Goal: Information Seeking & Learning: Check status

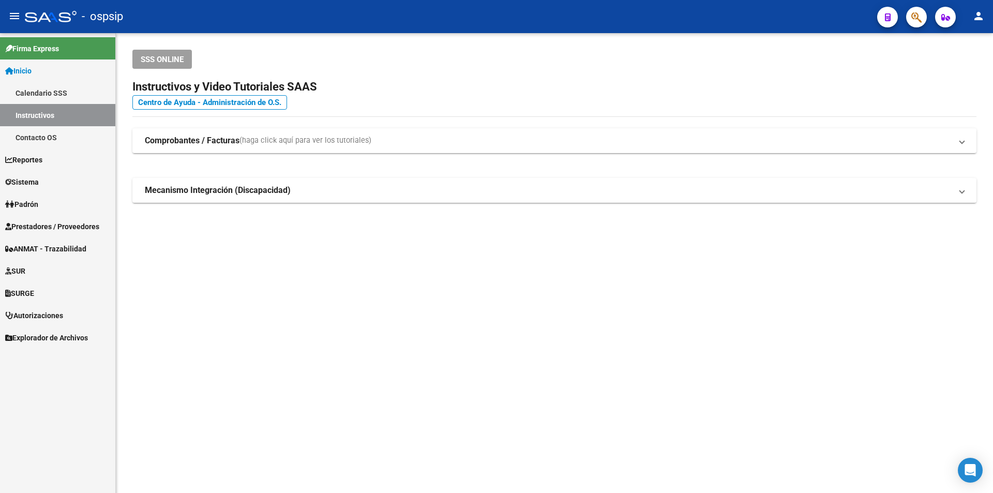
click at [71, 221] on span "Prestadores / Proveedores" at bounding box center [52, 226] width 94 height 11
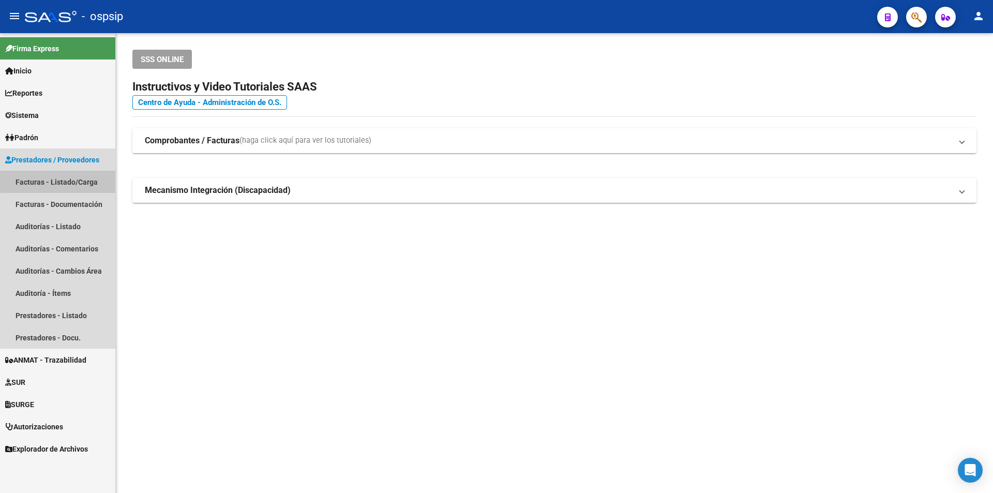
click at [60, 180] on link "Facturas - Listado/Carga" at bounding box center [57, 182] width 115 height 22
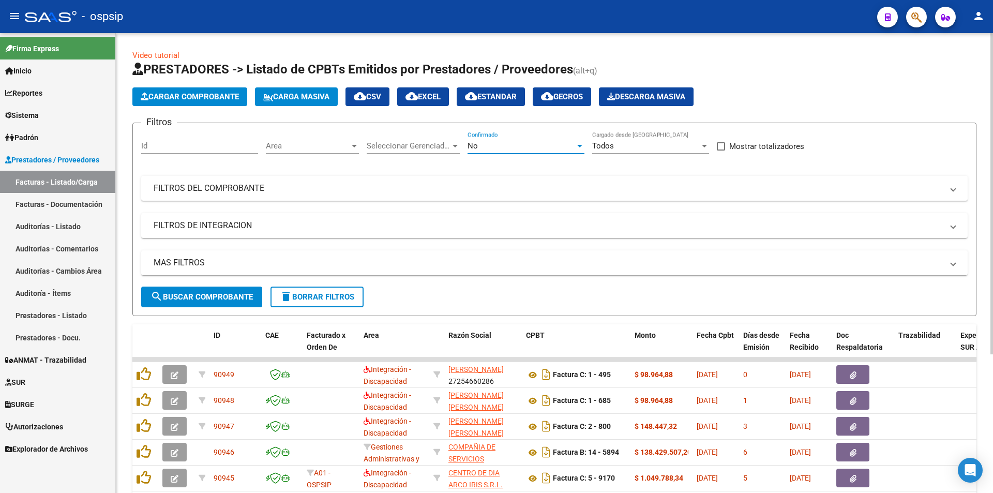
click at [514, 146] on div "No" at bounding box center [521, 145] width 108 height 9
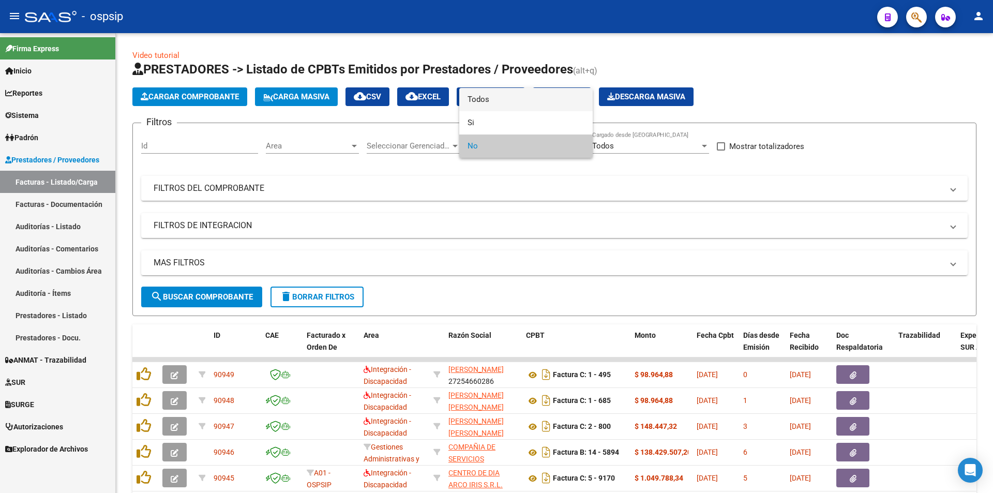
click at [500, 101] on span "Todos" at bounding box center [525, 99] width 117 height 23
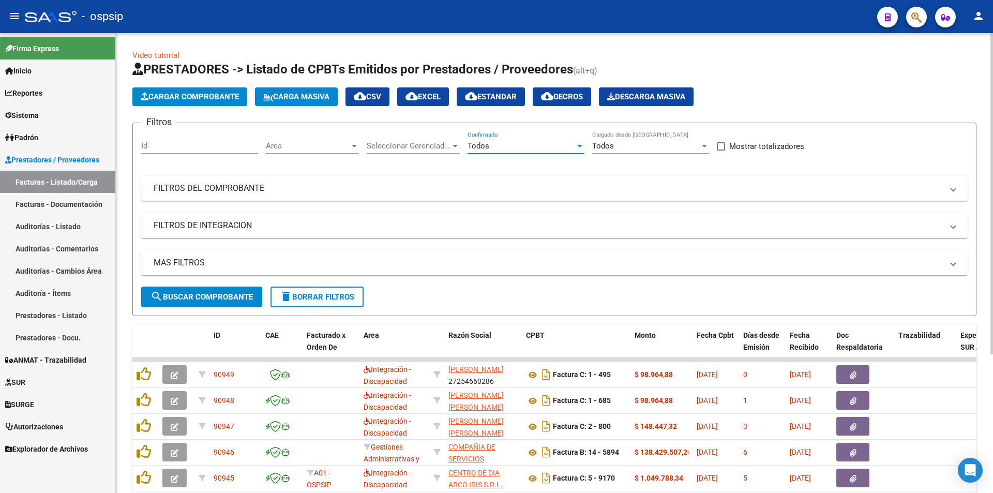
click at [171, 195] on mat-expansion-panel-header "FILTROS DEL COMPROBANTE" at bounding box center [554, 188] width 826 height 25
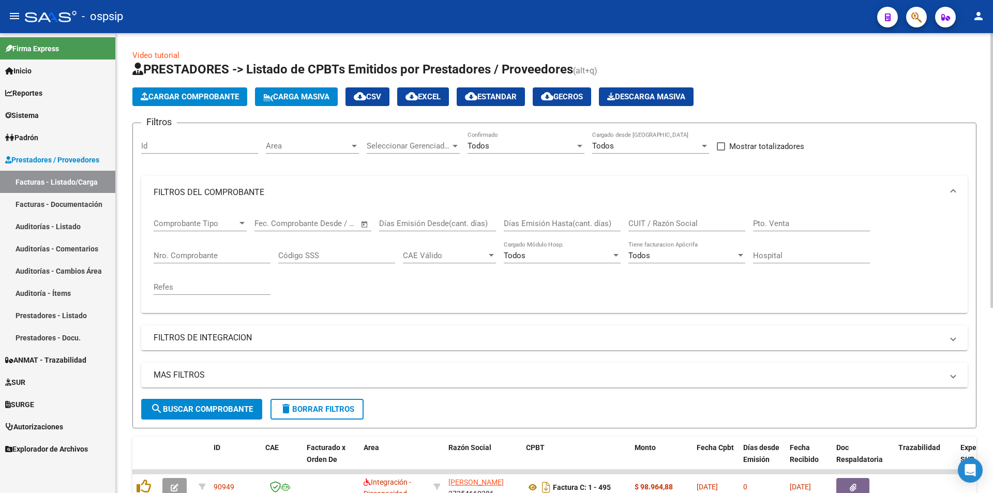
click at [179, 251] on input "Nro. Comprobante" at bounding box center [212, 255] width 117 height 9
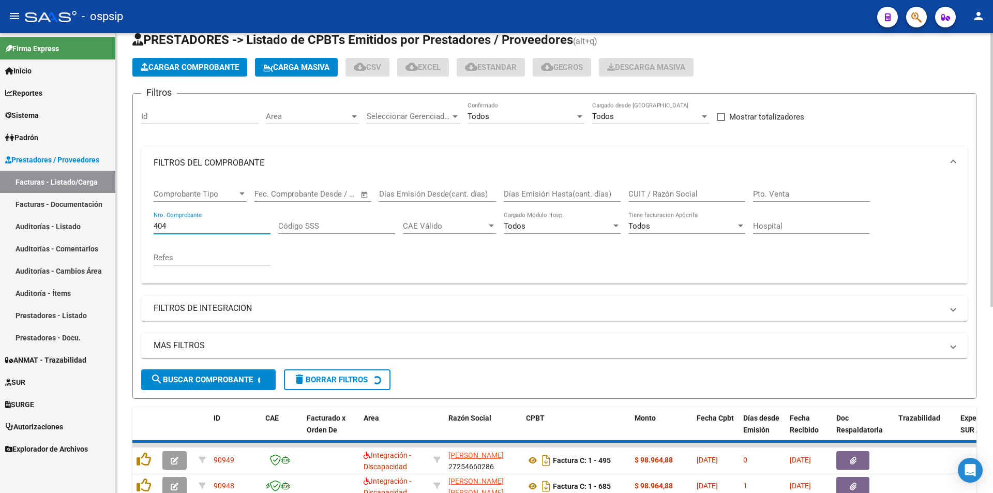
scroll to position [52, 0]
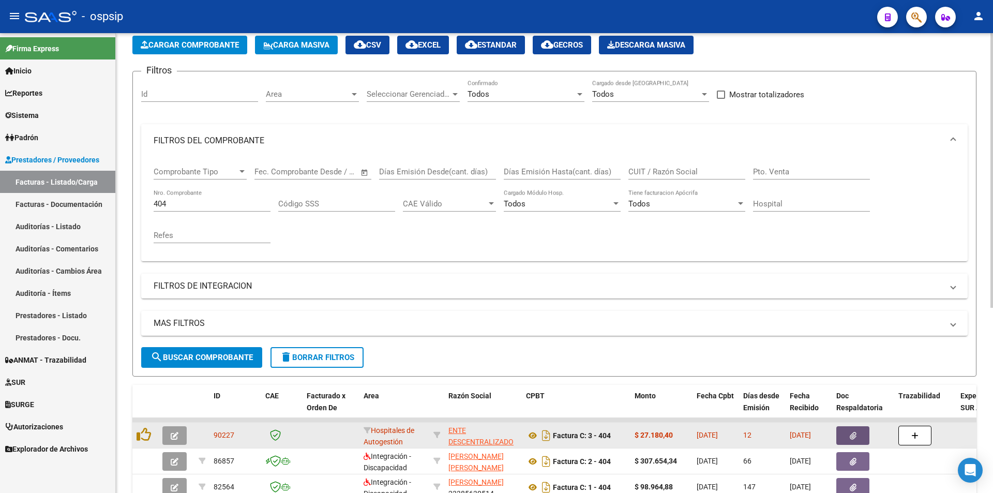
click at [855, 435] on icon "button" at bounding box center [853, 436] width 7 height 8
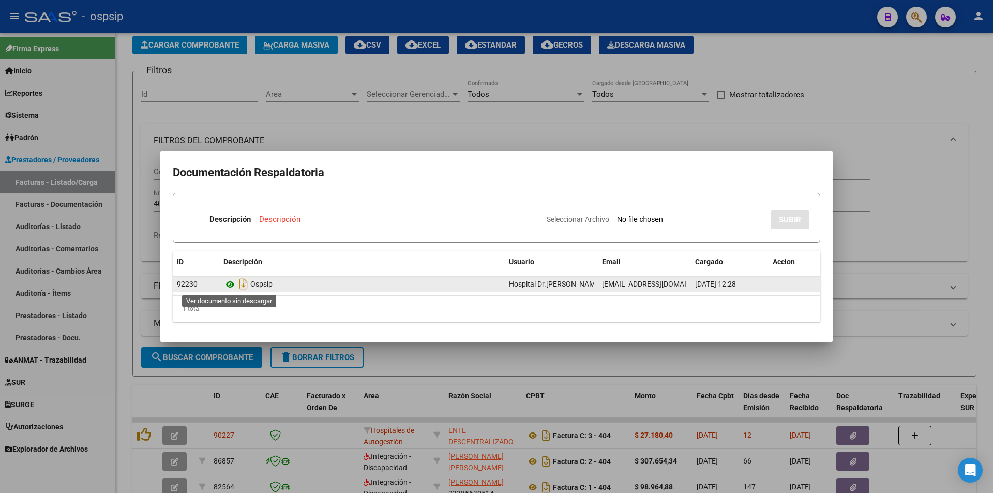
click at [227, 283] on icon at bounding box center [229, 284] width 13 height 12
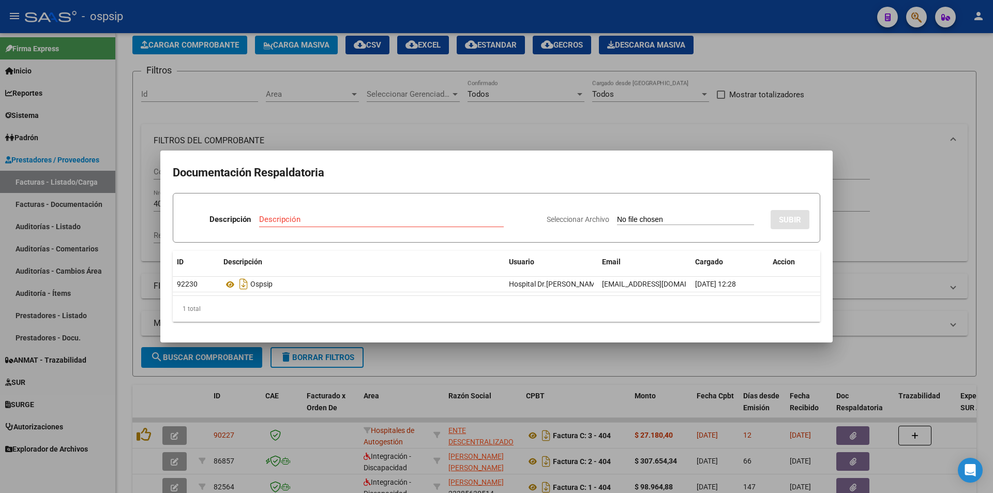
drag, startPoint x: 657, startPoint y: 98, endPoint x: 656, endPoint y: 115, distance: 16.6
click at [657, 102] on div at bounding box center [496, 246] width 993 height 493
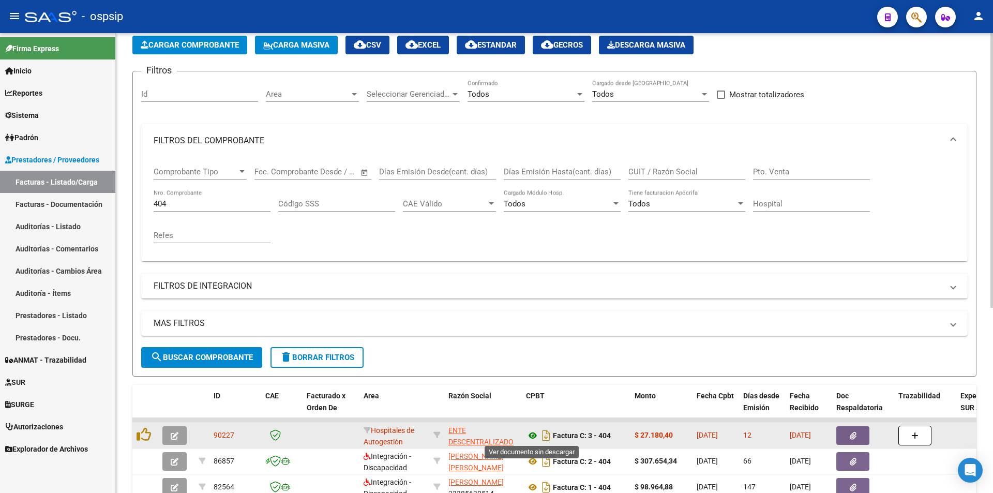
click at [534, 435] on icon at bounding box center [532, 435] width 13 height 12
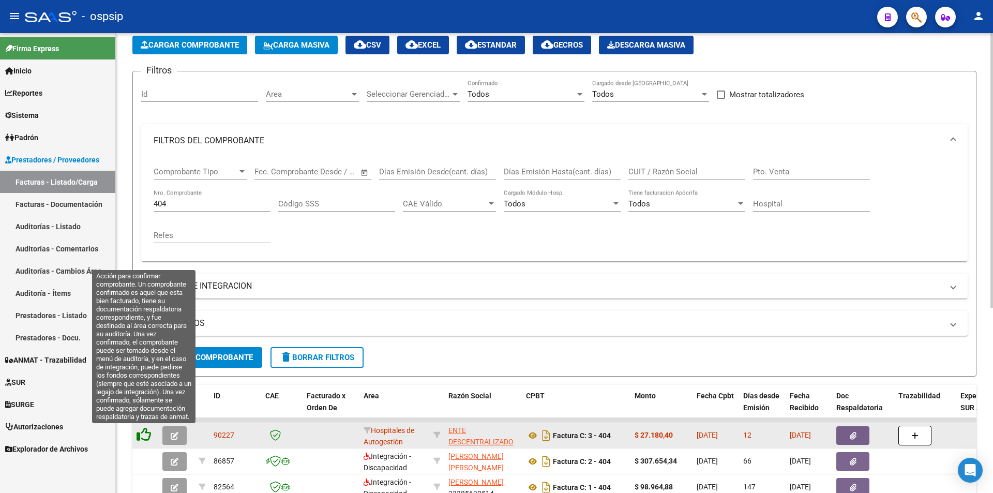
click at [150, 435] on icon at bounding box center [144, 434] width 14 height 14
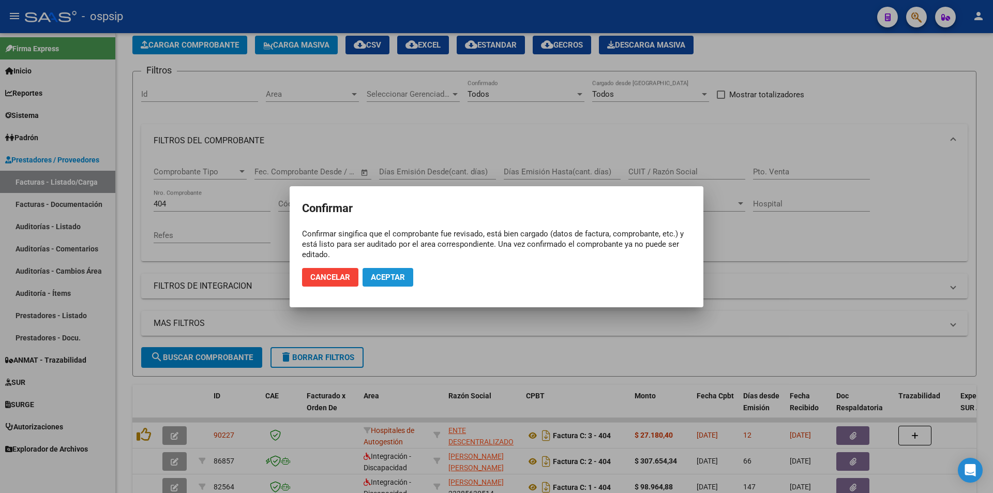
click at [396, 271] on button "Aceptar" at bounding box center [387, 277] width 51 height 19
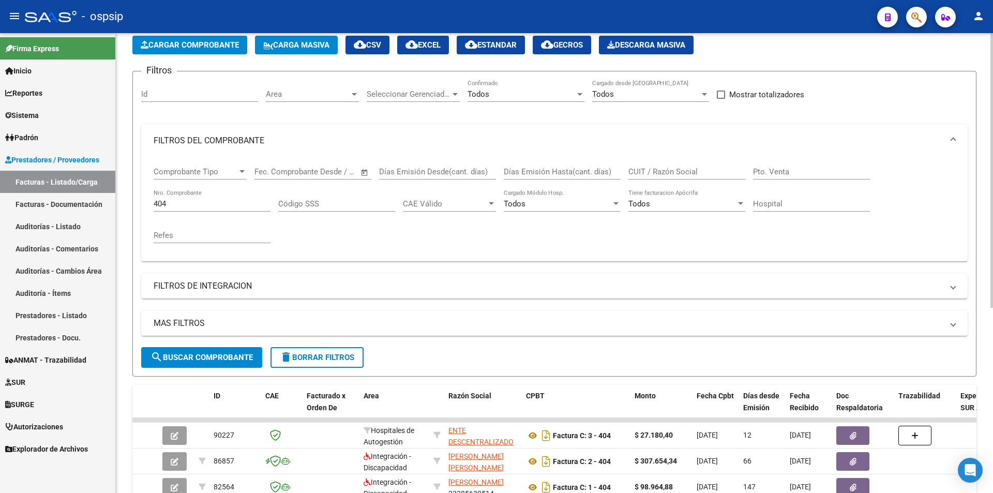
click at [202, 205] on input "404" at bounding box center [212, 203] width 117 height 9
type input "4"
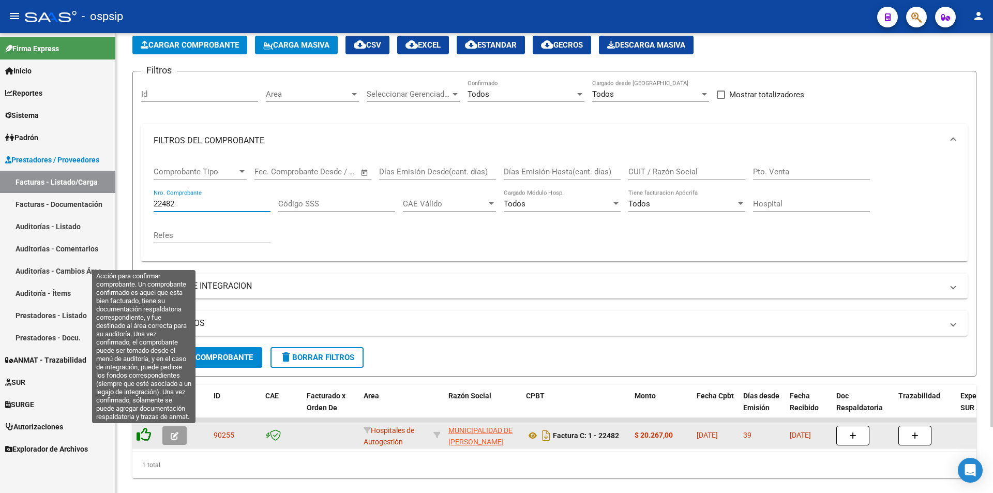
click at [142, 431] on icon at bounding box center [144, 434] width 14 height 14
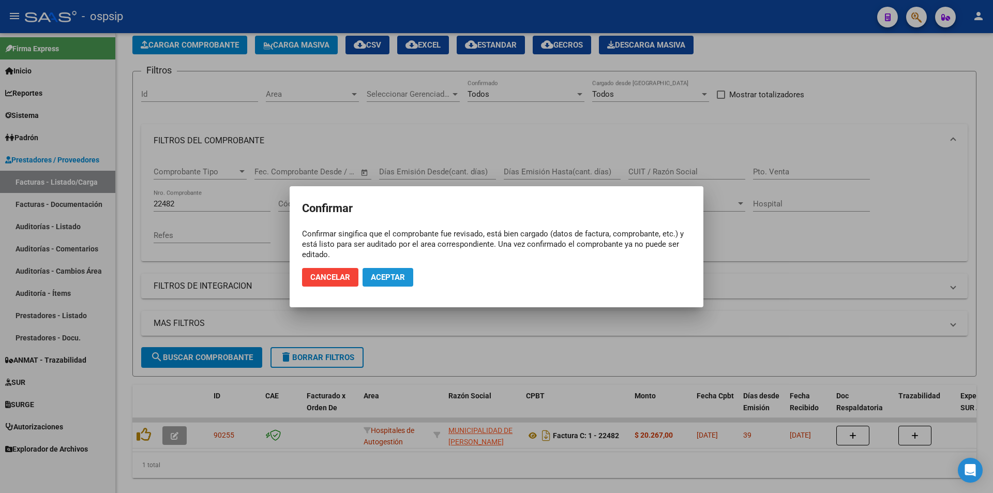
click at [382, 275] on span "Aceptar" at bounding box center [388, 277] width 34 height 9
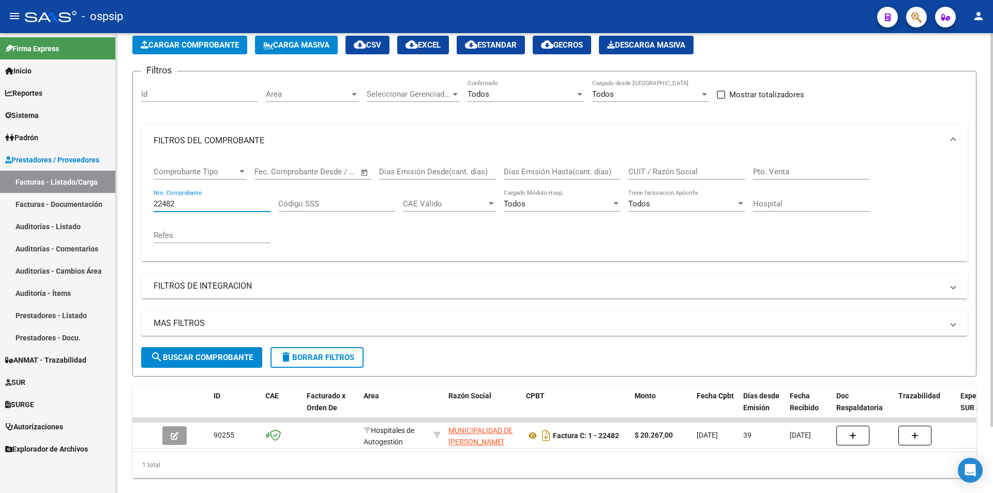
click at [178, 201] on input "22482" at bounding box center [212, 203] width 117 height 9
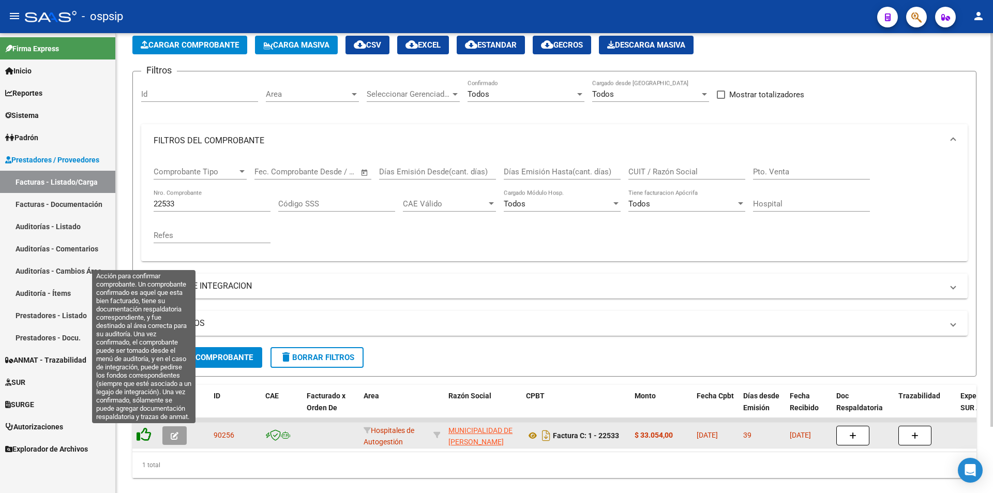
click at [145, 432] on icon at bounding box center [144, 434] width 14 height 14
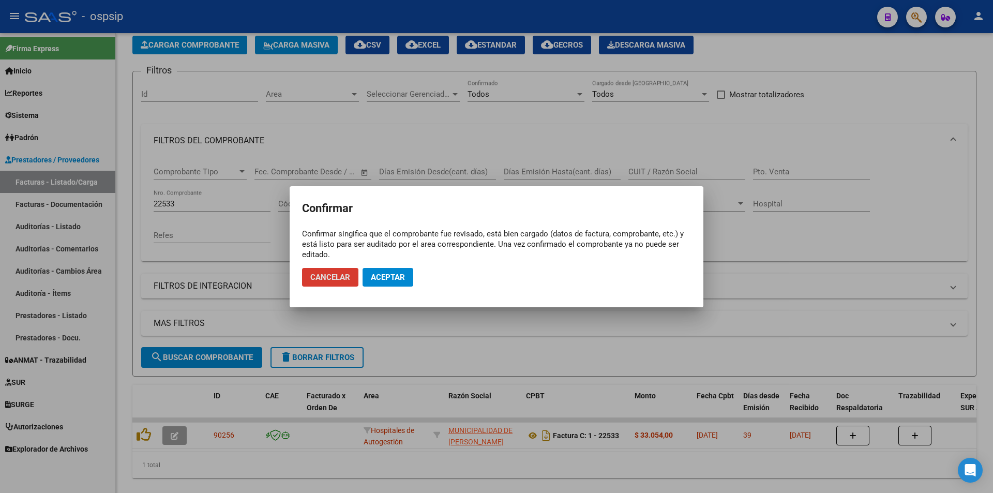
click at [373, 283] on button "Aceptar" at bounding box center [387, 277] width 51 height 19
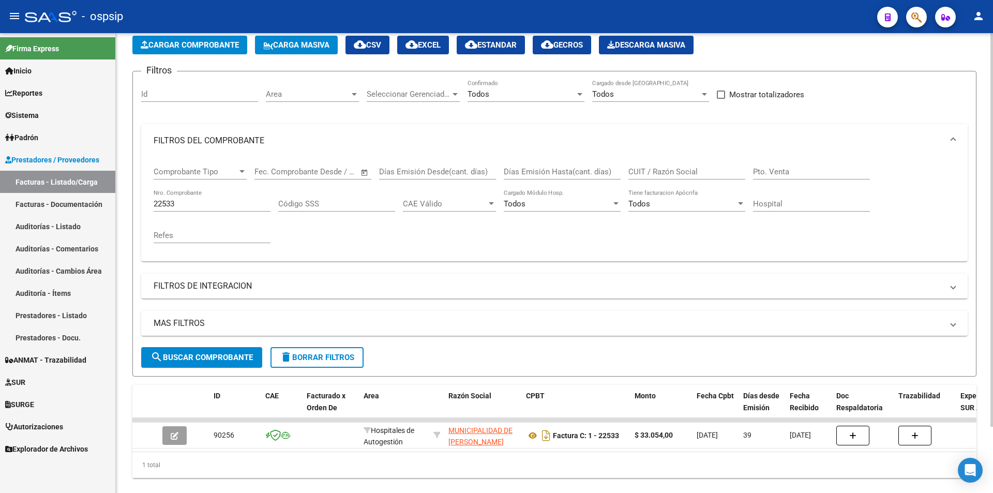
click at [204, 206] on input "22533" at bounding box center [212, 203] width 117 height 9
type input "2"
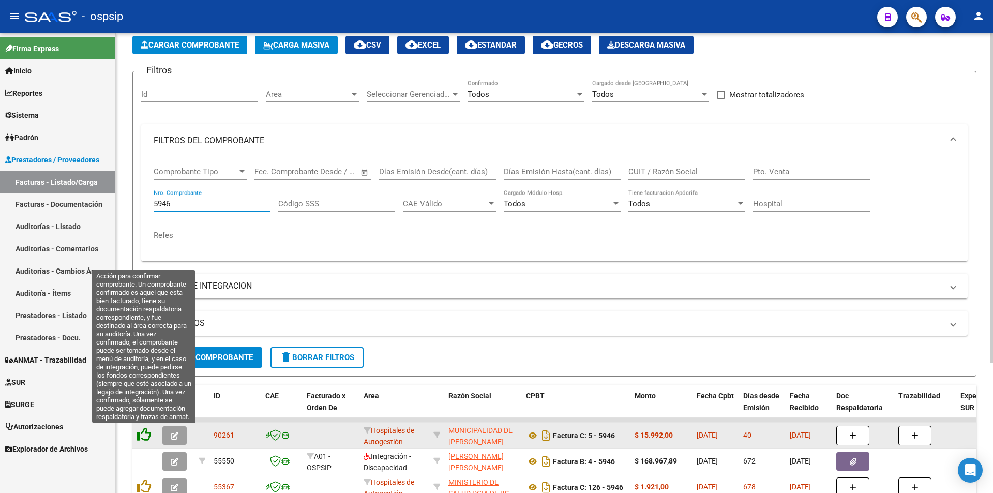
click at [144, 441] on icon at bounding box center [144, 434] width 14 height 14
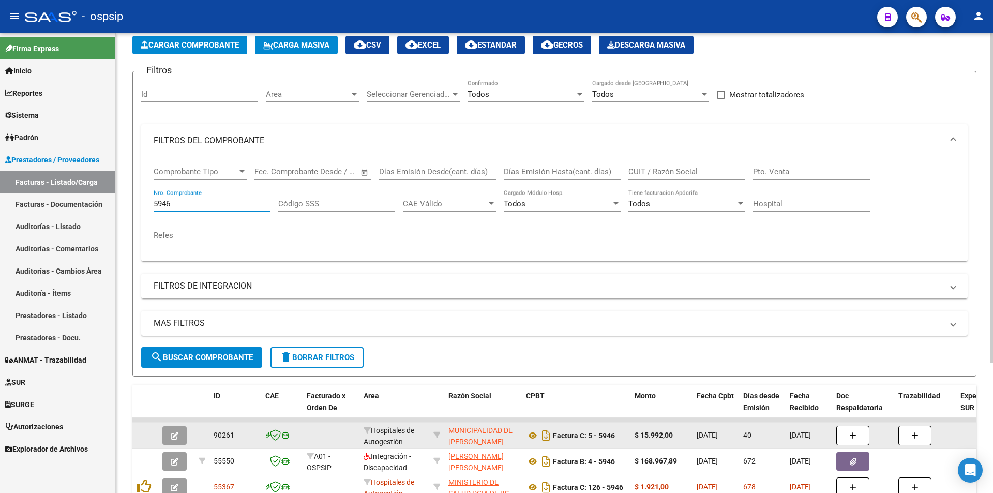
click at [204, 204] on input "5946" at bounding box center [212, 203] width 117 height 9
type input "5"
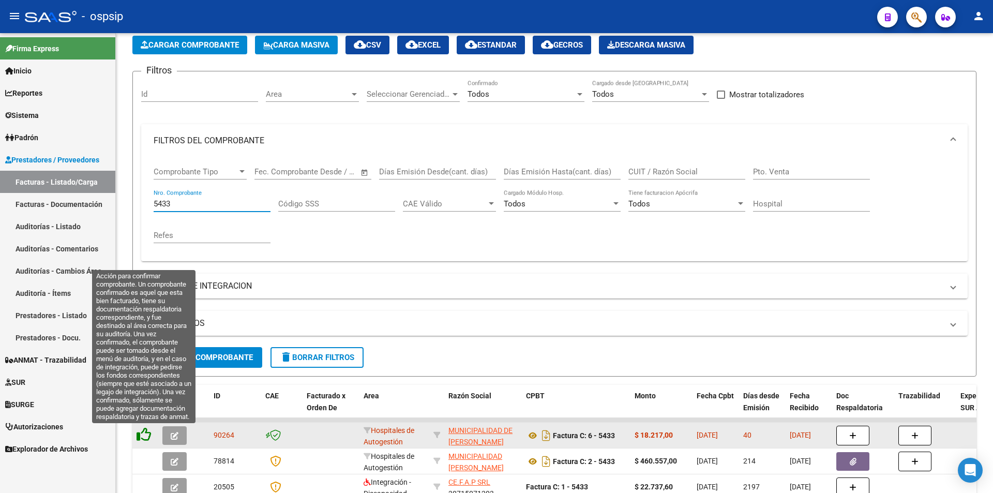
click at [149, 436] on icon at bounding box center [144, 434] width 14 height 14
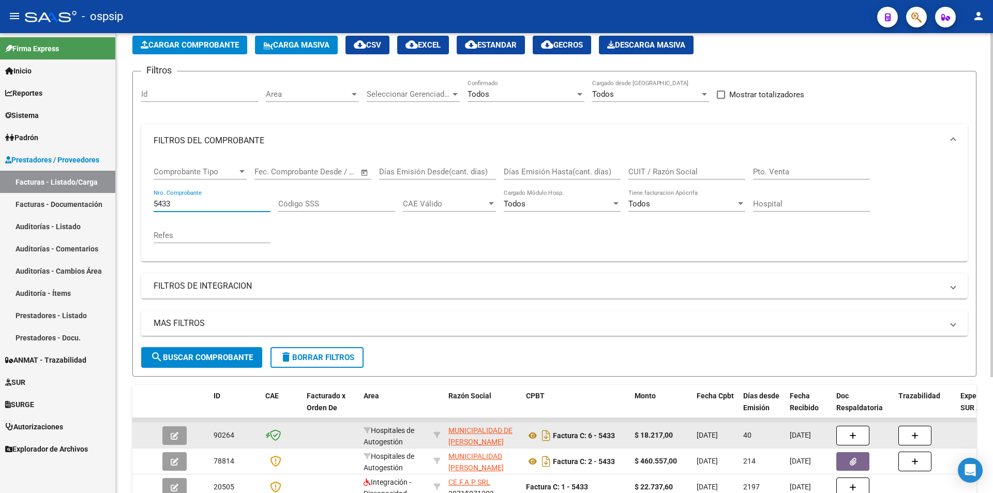
click at [201, 201] on input "5433" at bounding box center [212, 203] width 117 height 9
type input "5"
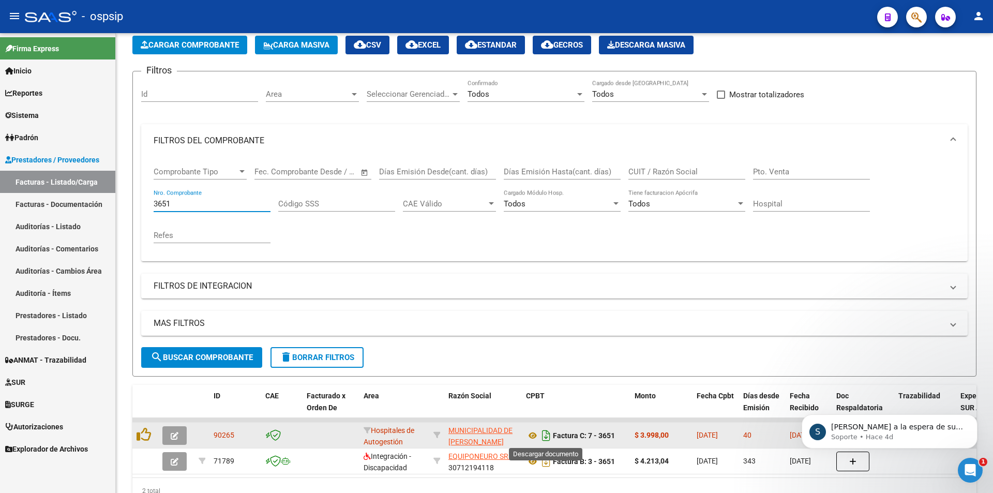
scroll to position [0, 0]
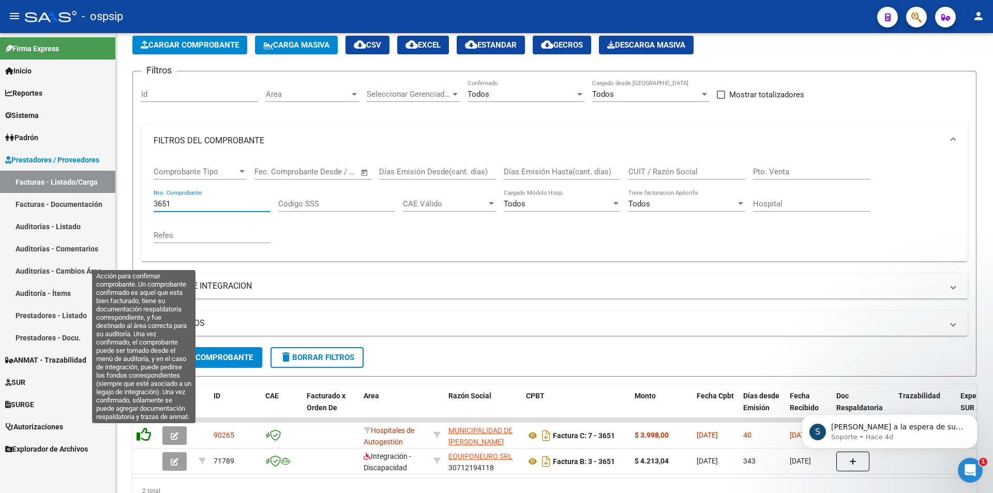
click at [142, 437] on icon at bounding box center [144, 434] width 14 height 14
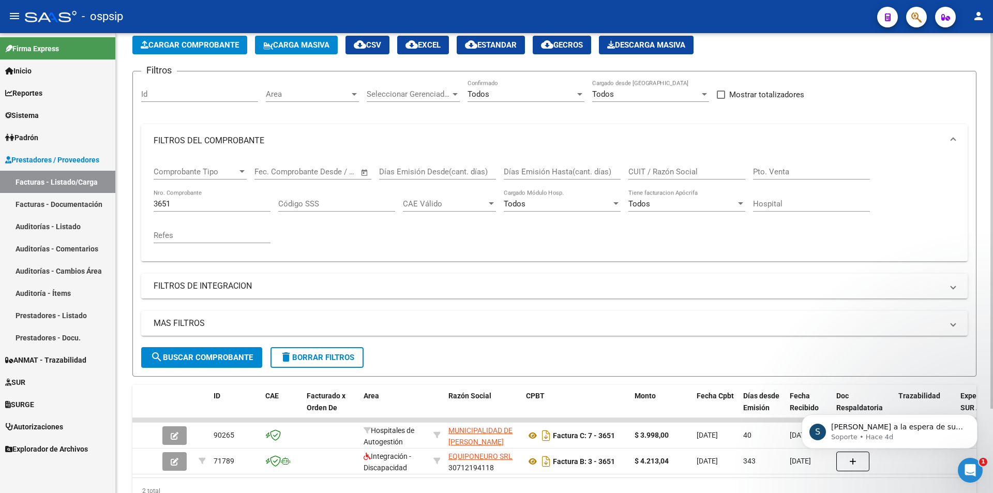
click at [205, 202] on input "3651" at bounding box center [212, 203] width 117 height 9
type input "3"
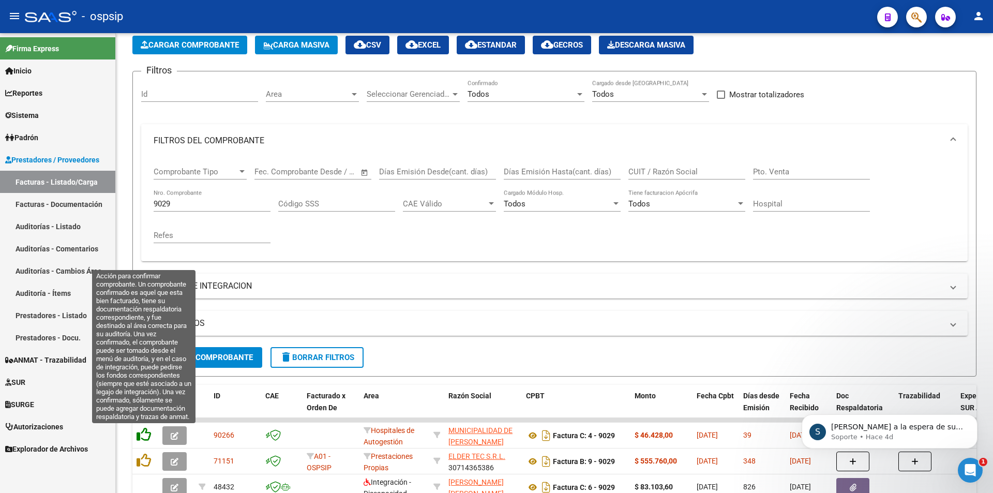
click at [150, 432] on icon at bounding box center [144, 434] width 14 height 14
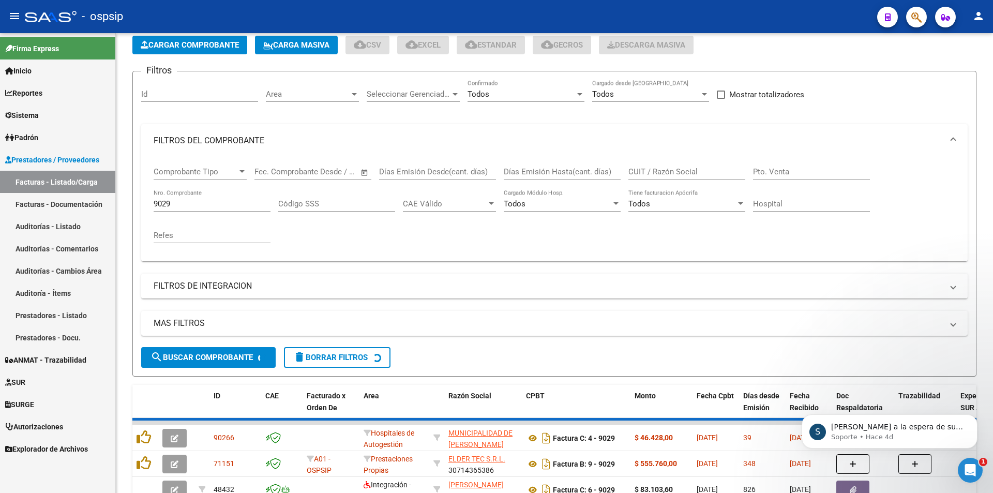
click at [195, 202] on input "9029" at bounding box center [212, 203] width 117 height 9
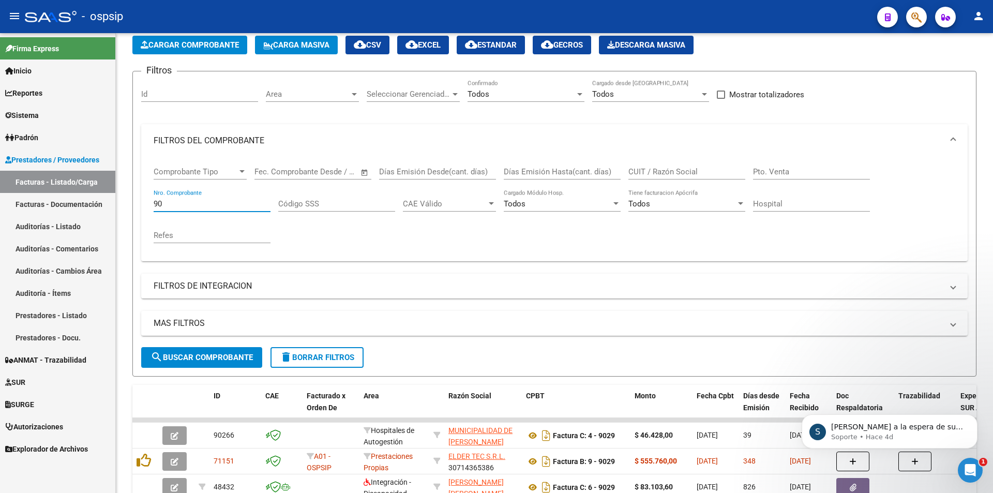
type input "9"
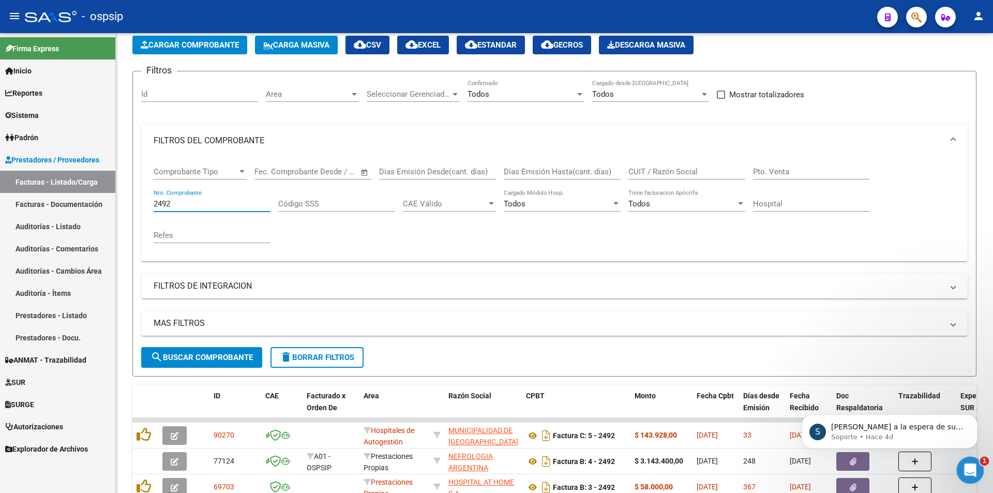
type input "2492"
click at [968, 470] on icon "Abrir Intercom Messenger" at bounding box center [968, 468] width 7 height 8
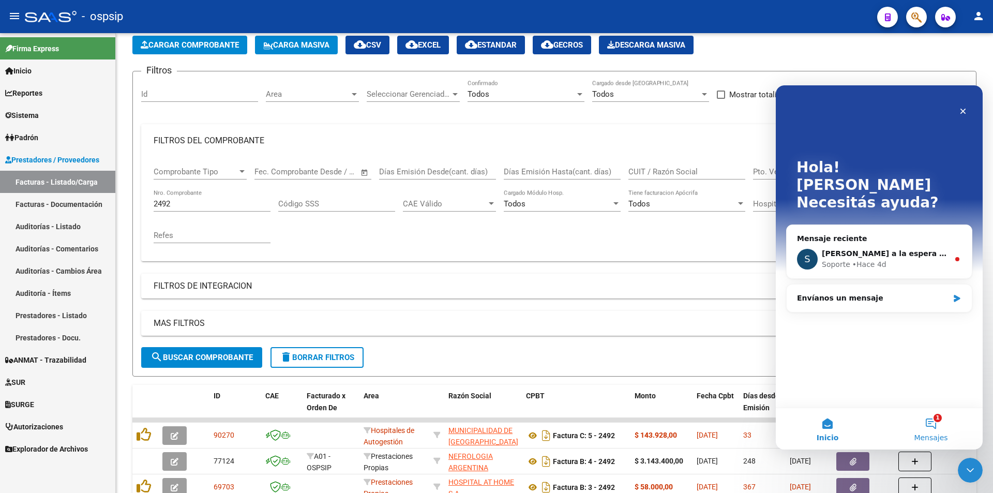
click at [932, 427] on button "1 Mensajes" at bounding box center [930, 428] width 103 height 41
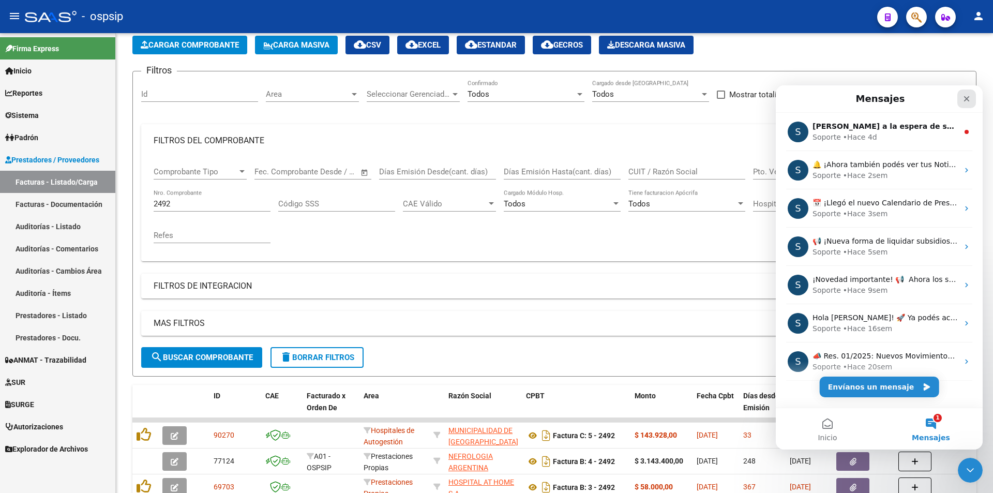
click at [965, 98] on icon "Cerrar" at bounding box center [967, 99] width 6 height 6
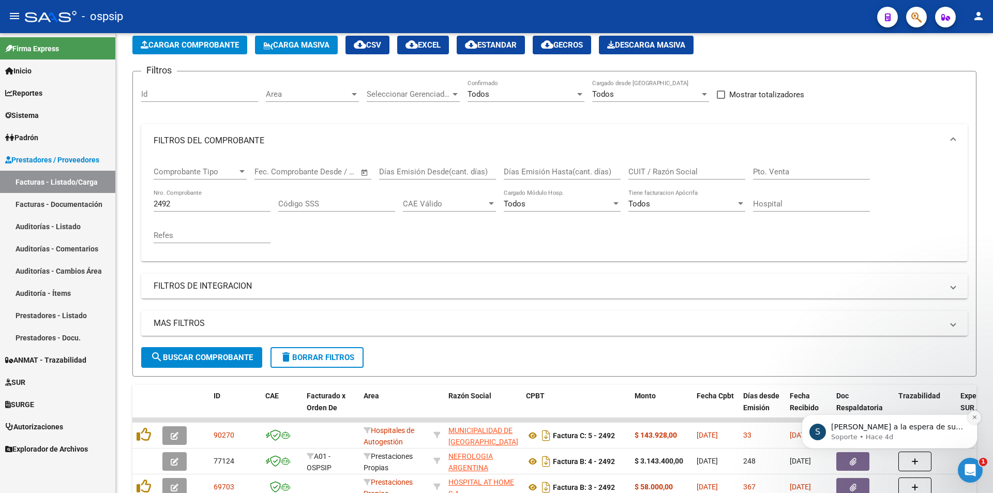
click at [972, 419] on icon "Dismiss notification" at bounding box center [975, 417] width 6 height 6
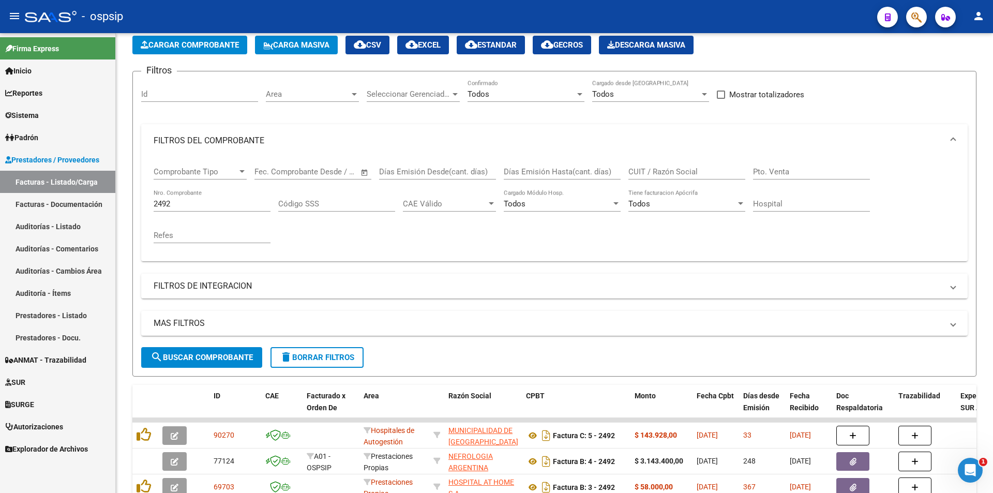
drag, startPoint x: 903, startPoint y: 16, endPoint x: 919, endPoint y: 16, distance: 16.0
click at [907, 16] on div at bounding box center [912, 16] width 29 height 21
click at [926, 16] on button "button" at bounding box center [916, 17] width 21 height 21
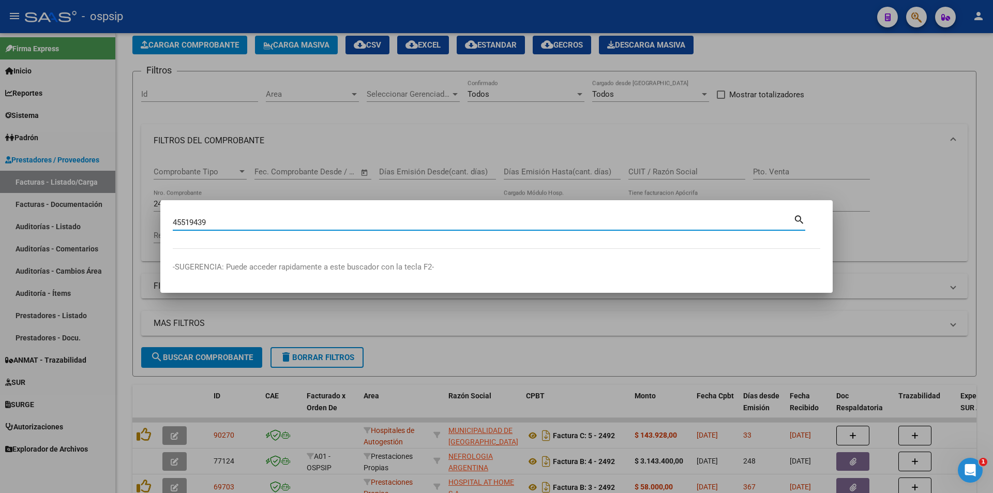
type input "45519439"
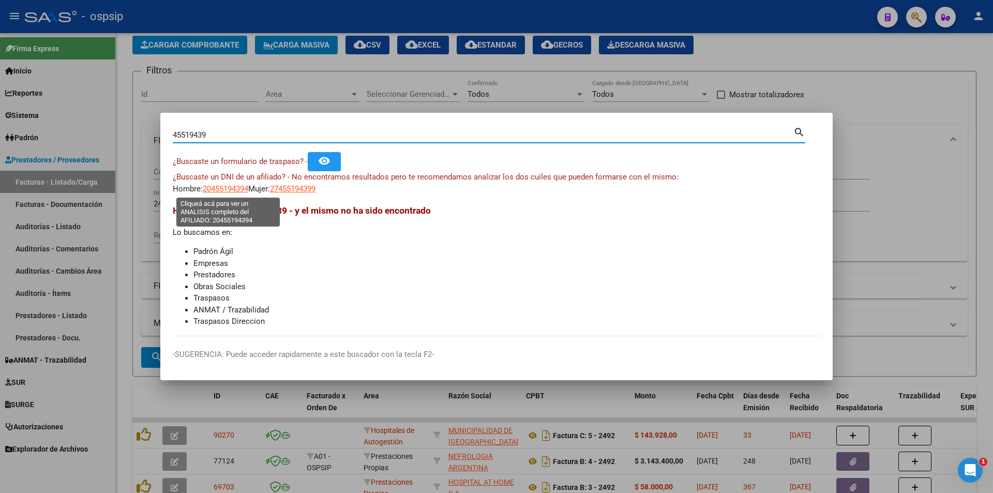
click at [226, 193] on span "20455194394" at bounding box center [226, 188] width 46 height 9
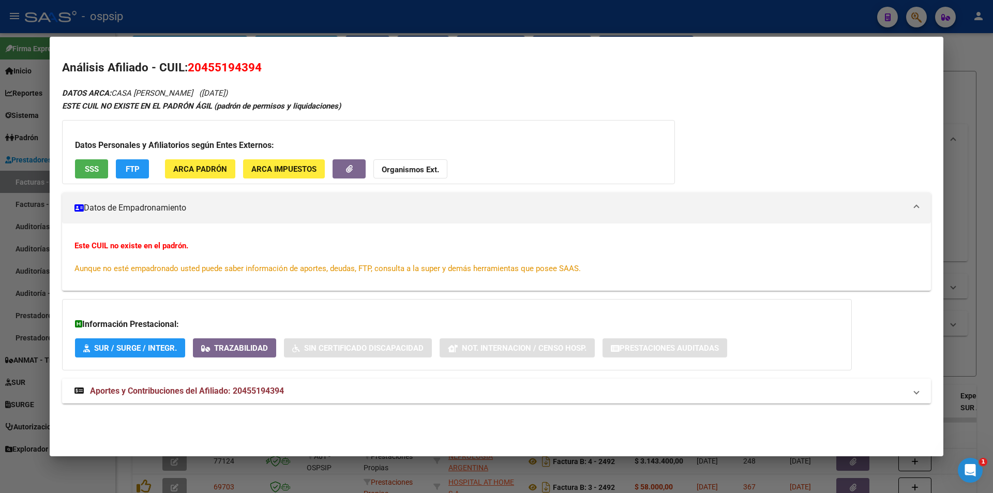
click at [288, 391] on mat-panel-title "Aportes y Contribuciones del Afiliado: 20455194394" at bounding box center [490, 391] width 832 height 12
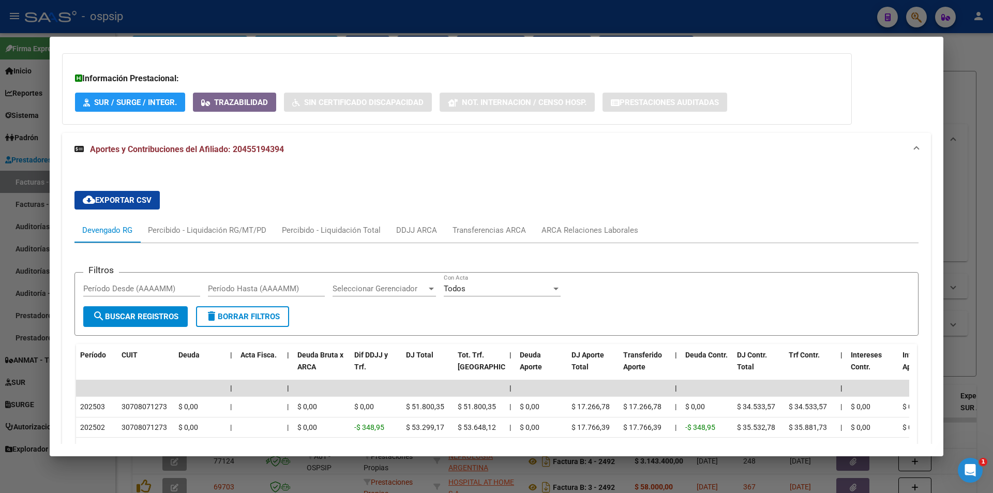
scroll to position [243, 0]
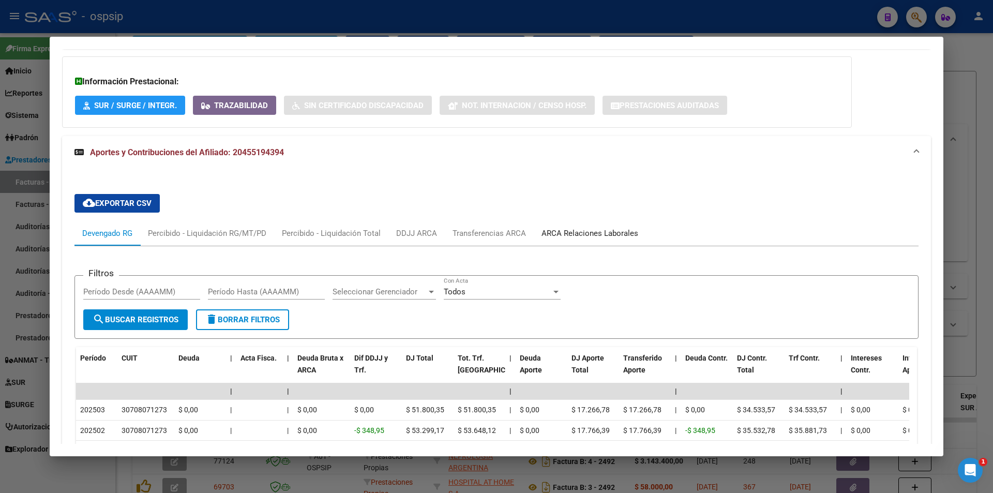
click at [590, 231] on div "ARCA Relaciones Laborales" at bounding box center [589, 233] width 97 height 11
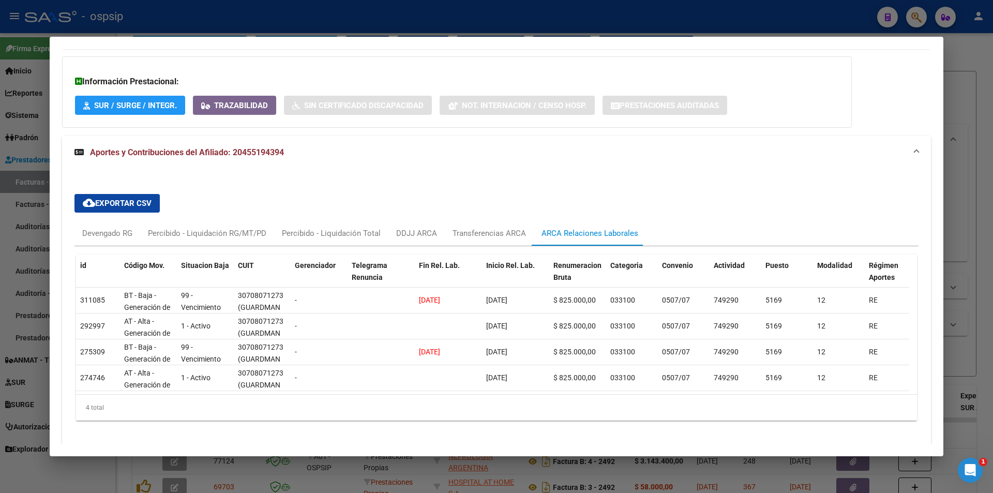
drag, startPoint x: 363, startPoint y: 434, endPoint x: 265, endPoint y: 167, distance: 284.2
click at [265, 167] on mat-expansion-panel-header "Aportes y Contribuciones del Afiliado: 20455194394" at bounding box center [496, 152] width 869 height 33
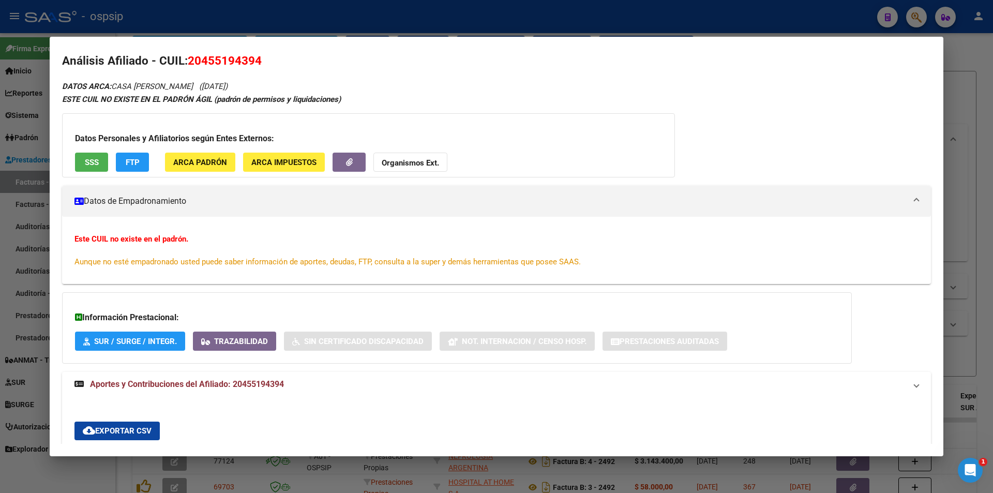
scroll to position [0, 0]
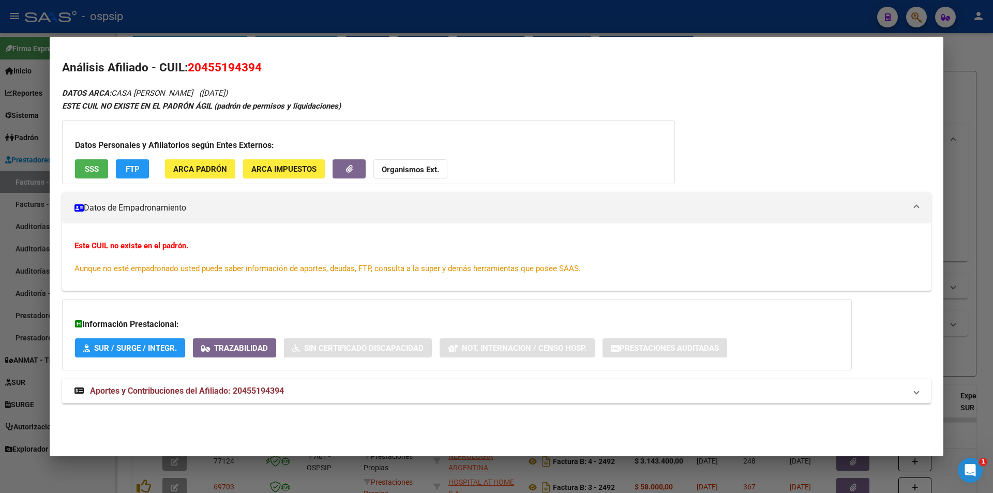
click at [281, 394] on span "Aportes y Contribuciones del Afiliado: 20455194394" at bounding box center [187, 391] width 194 height 10
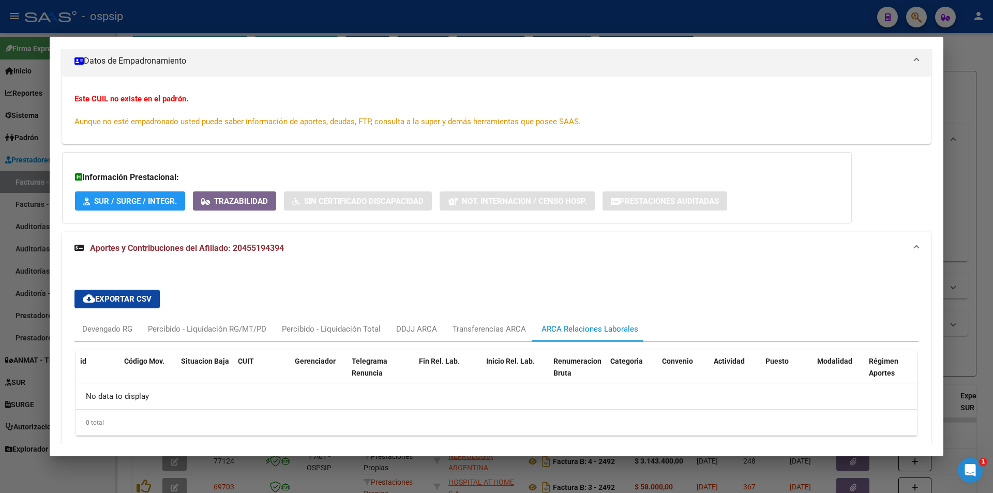
scroll to position [187, 0]
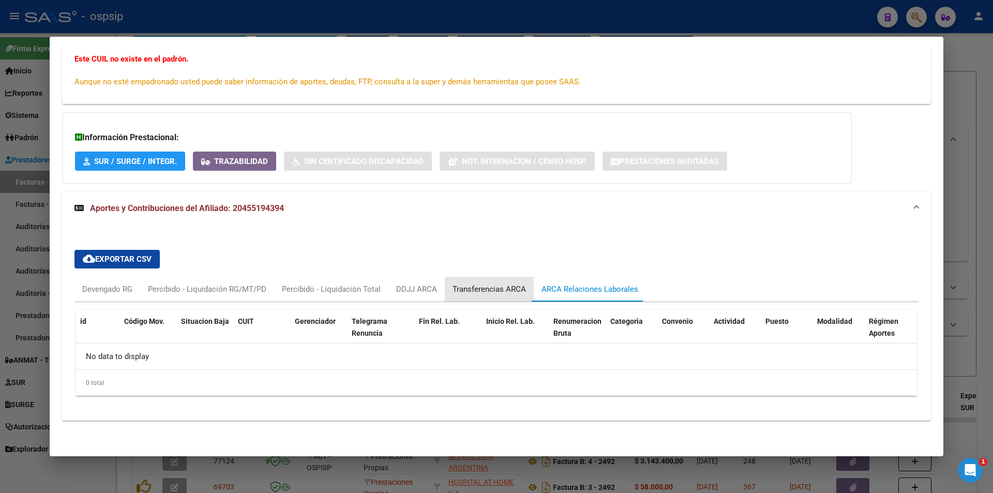
click at [479, 290] on div "Transferencias ARCA" at bounding box center [488, 288] width 73 height 11
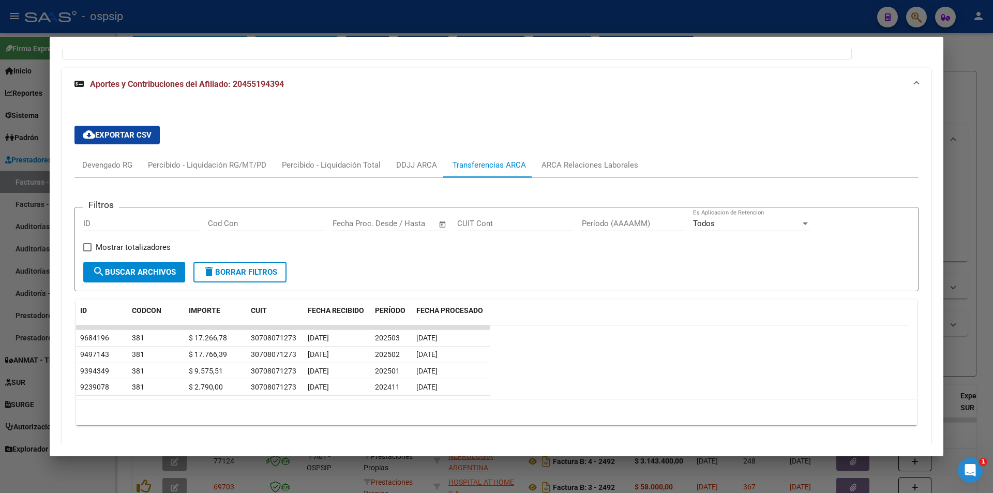
scroll to position [340, 0]
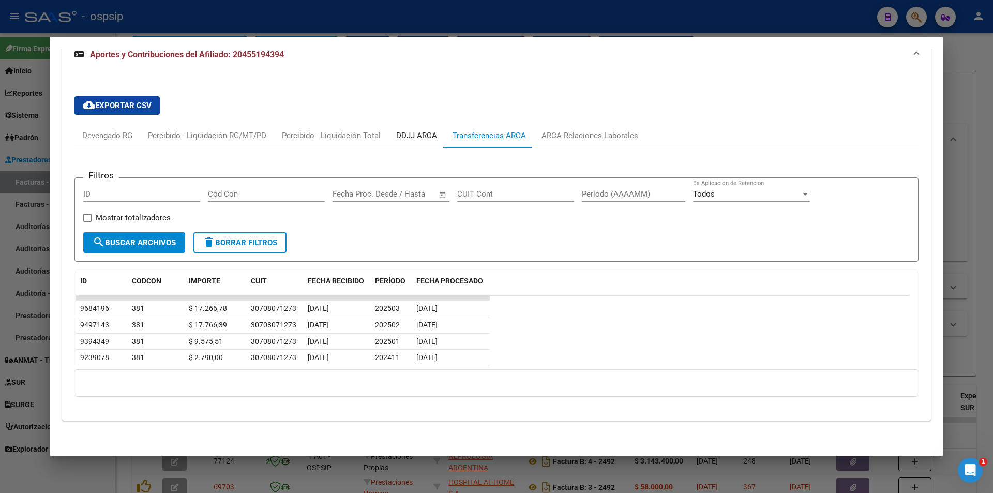
click at [411, 133] on div "DDJJ ARCA" at bounding box center [416, 135] width 41 height 11
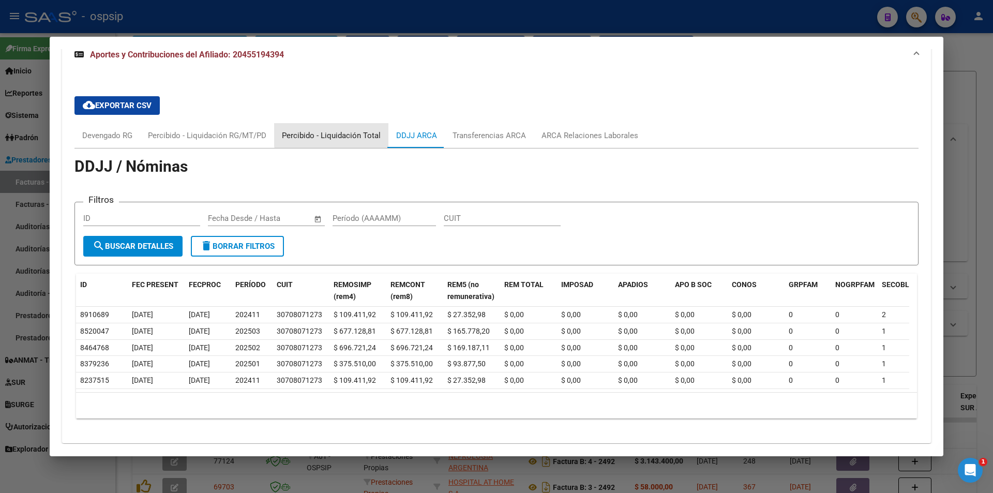
click at [358, 133] on div "Percibido - Liquidación Total" at bounding box center [331, 135] width 99 height 11
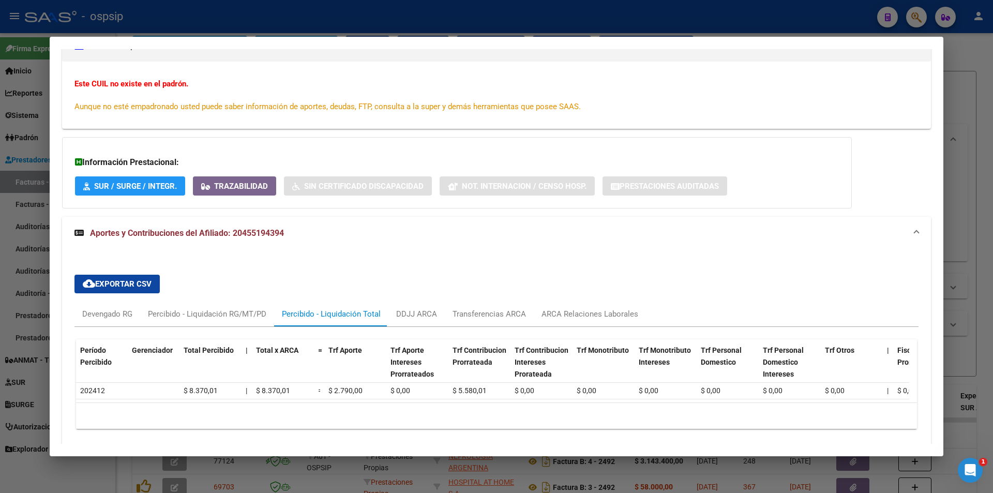
scroll to position [203, 0]
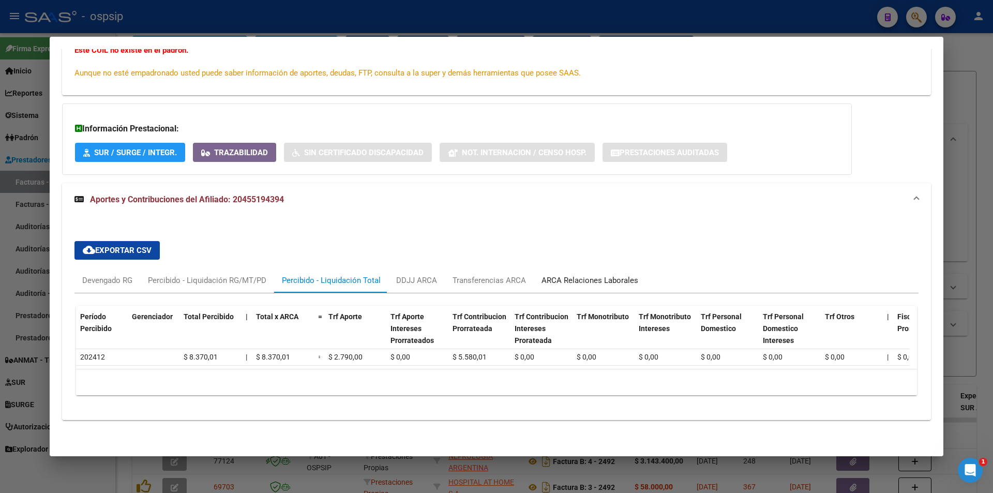
click at [581, 278] on div "ARCA Relaciones Laborales" at bounding box center [589, 280] width 97 height 11
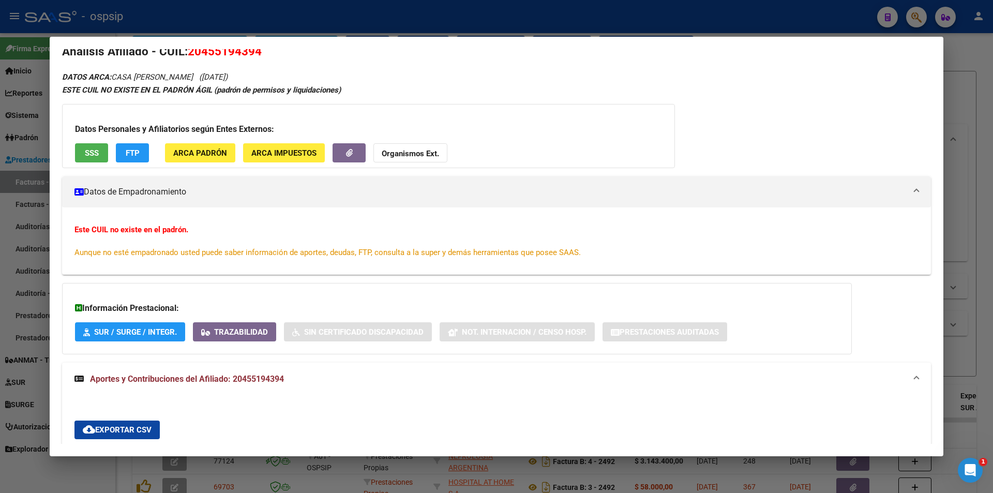
scroll to position [0, 0]
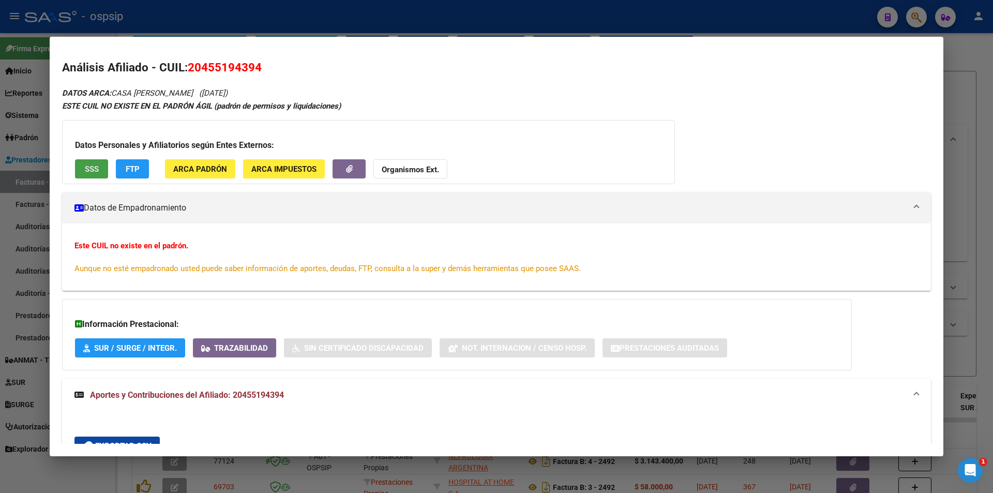
click at [99, 174] on button "SSS" at bounding box center [91, 168] width 33 height 19
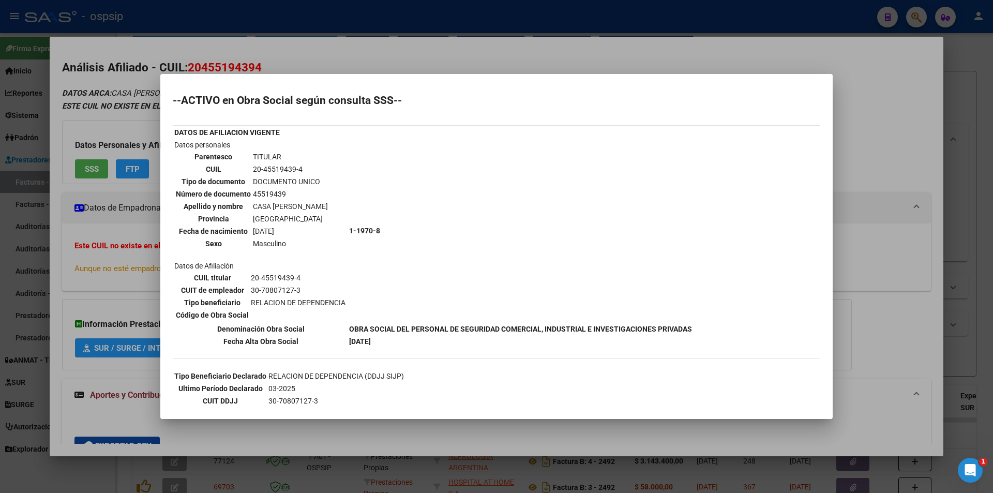
click at [479, 55] on div at bounding box center [496, 246] width 993 height 493
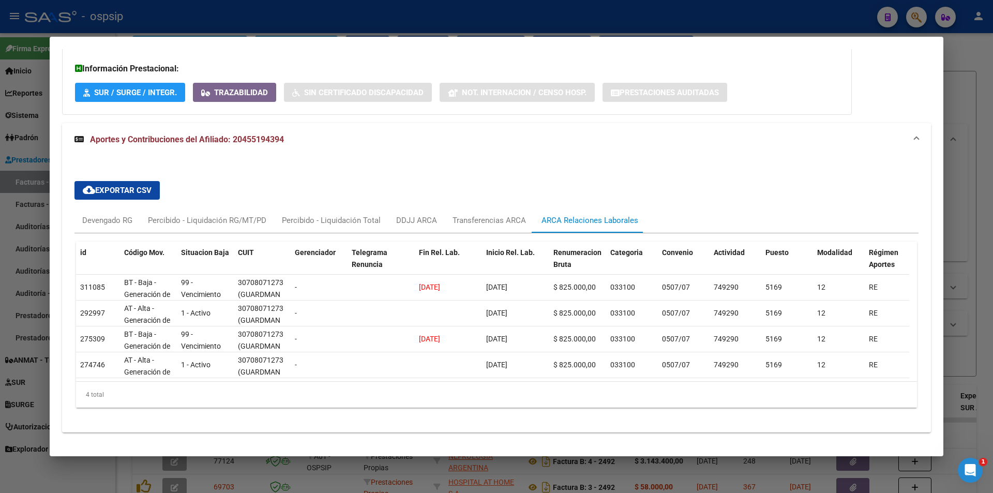
scroll to position [259, 0]
